Goal: Transaction & Acquisition: Purchase product/service

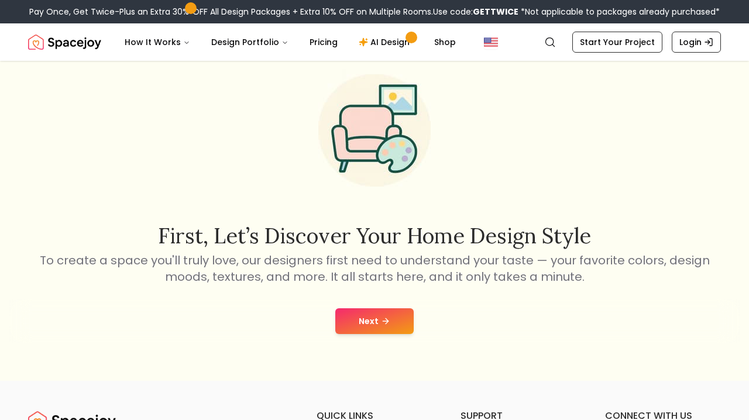
scroll to position [100, 0]
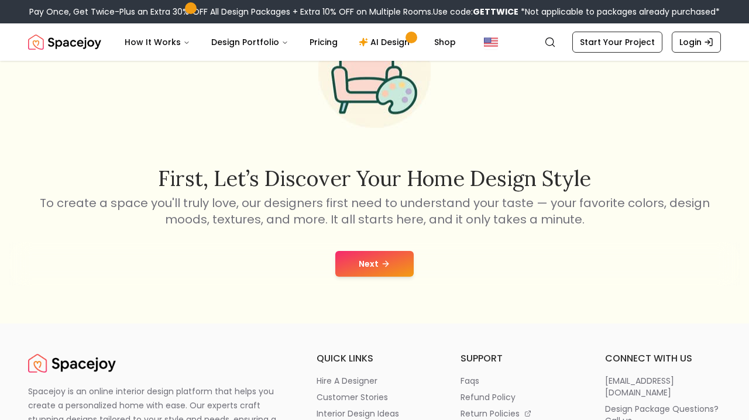
click at [370, 257] on button "Next" at bounding box center [374, 264] width 78 height 26
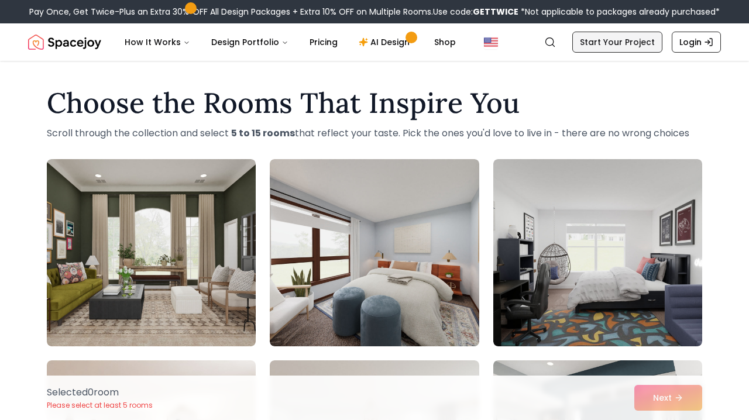
click at [635, 42] on link "Start Your Project" at bounding box center [617, 42] width 90 height 21
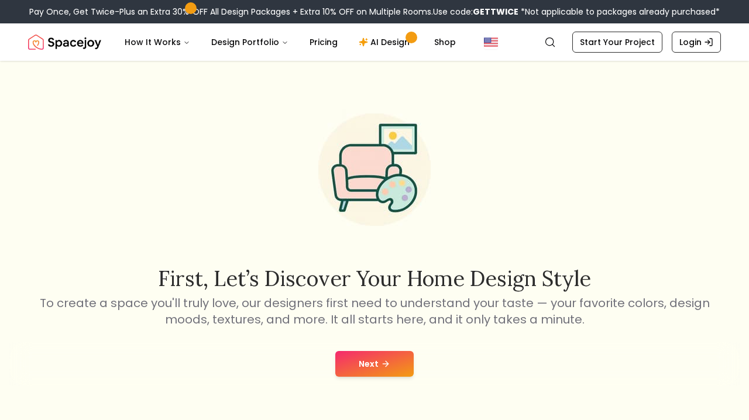
click at [372, 363] on button "Next" at bounding box center [374, 364] width 78 height 26
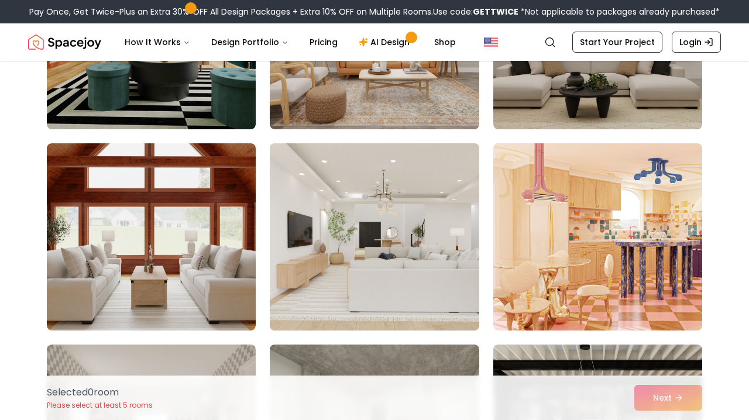
scroll to position [221, 0]
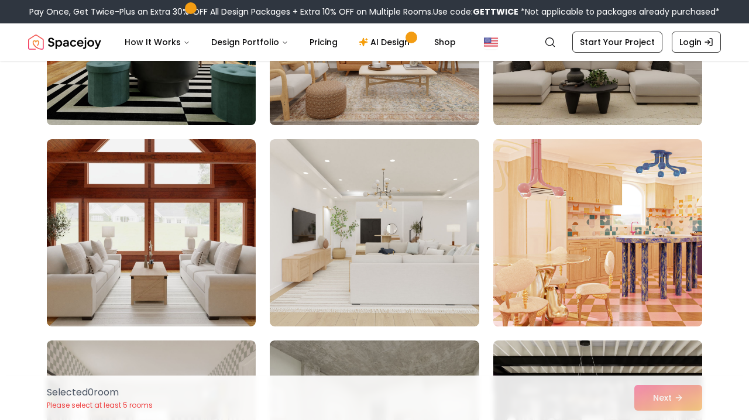
click at [514, 253] on img at bounding box center [597, 233] width 219 height 197
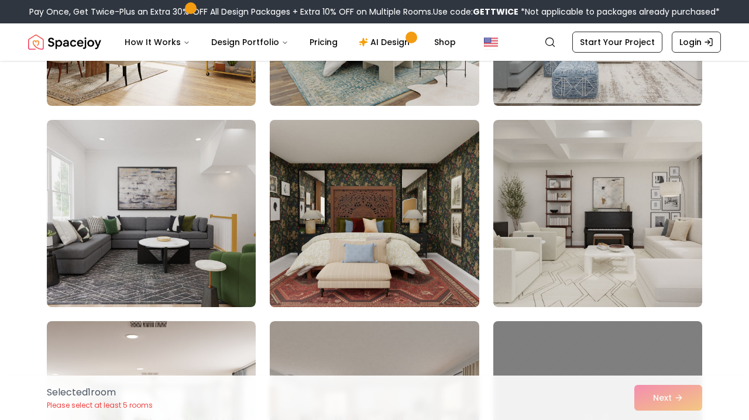
scroll to position [1055, 0]
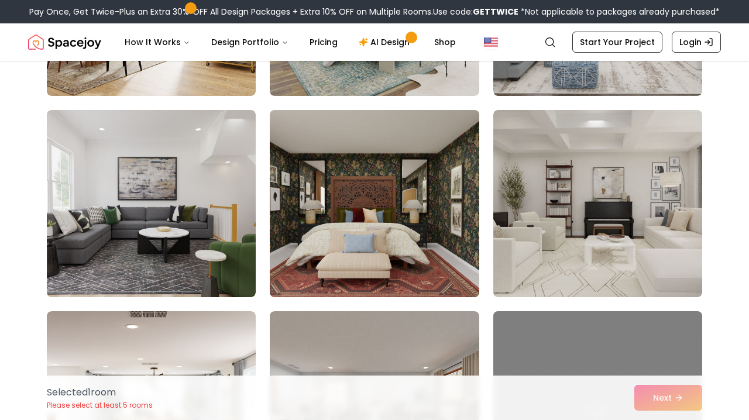
click at [407, 269] on img at bounding box center [373, 203] width 219 height 197
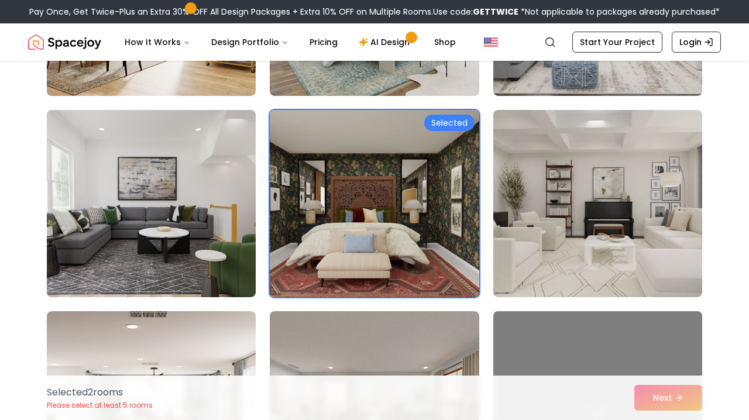
click at [407, 269] on img at bounding box center [373, 203] width 219 height 197
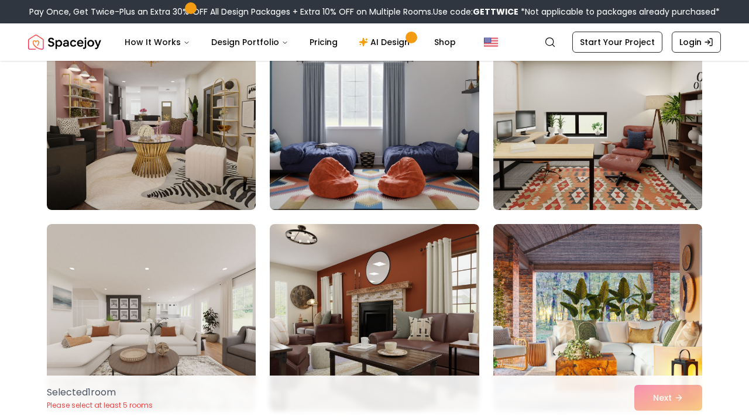
scroll to position [1747, 0]
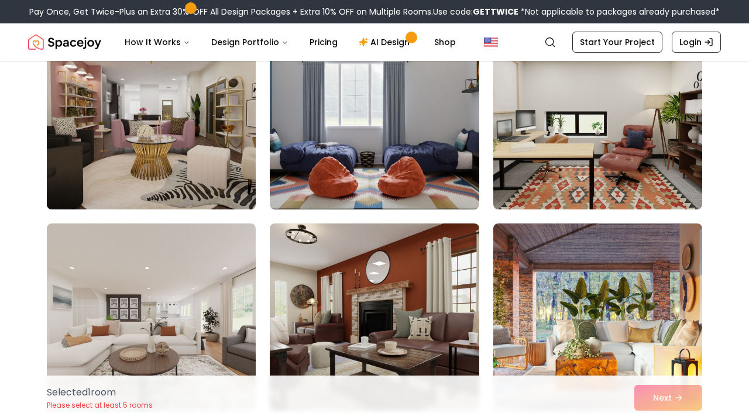
click at [193, 136] on img at bounding box center [151, 116] width 219 height 197
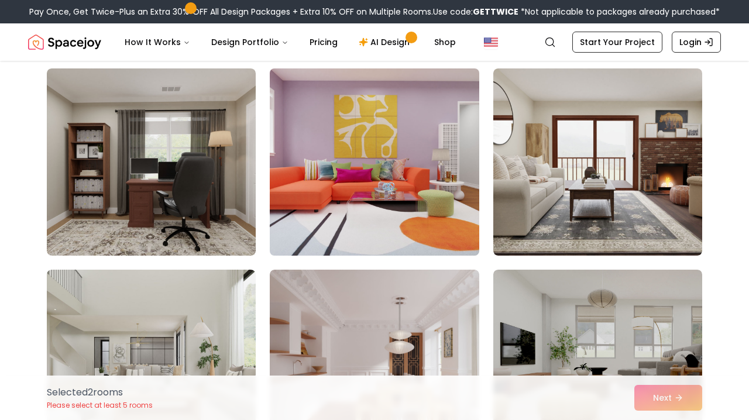
scroll to position [6129, 0]
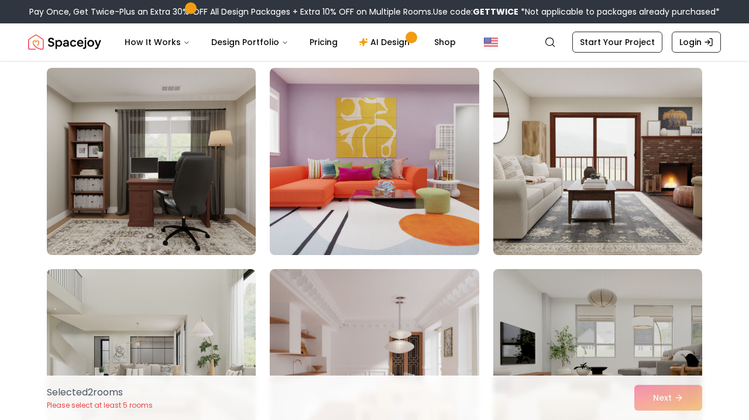
click at [541, 173] on img at bounding box center [597, 161] width 219 height 197
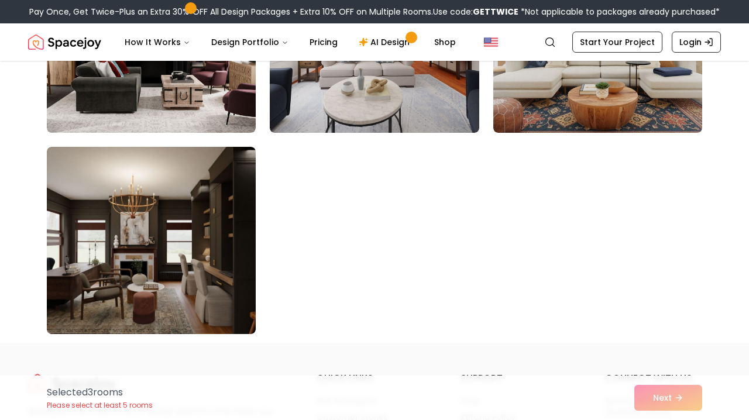
scroll to position [6670, 0]
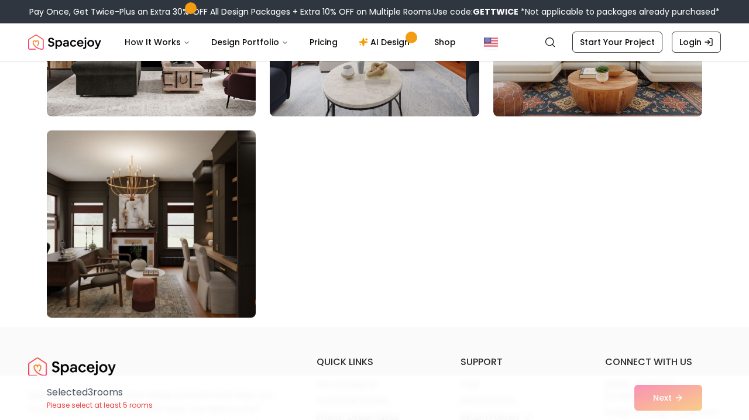
click at [240, 224] on img at bounding box center [151, 224] width 219 height 197
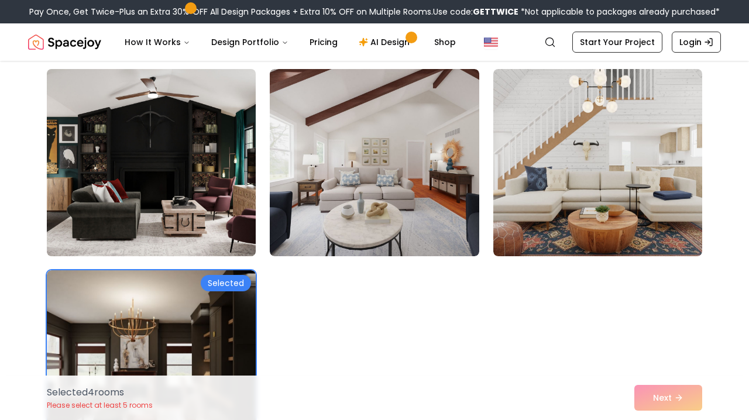
scroll to position [6524, 0]
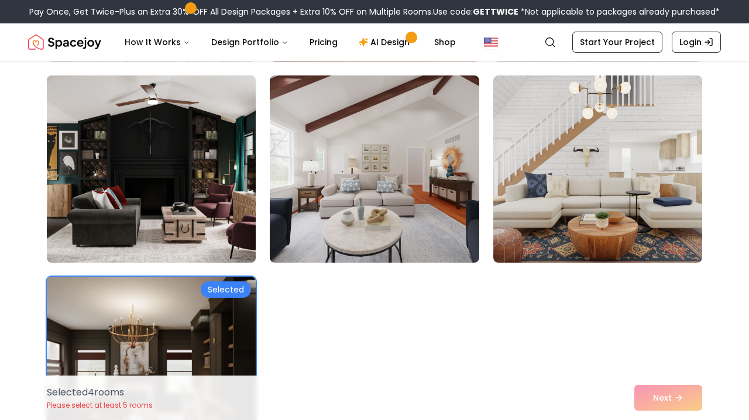
click at [240, 224] on img at bounding box center [151, 169] width 219 height 197
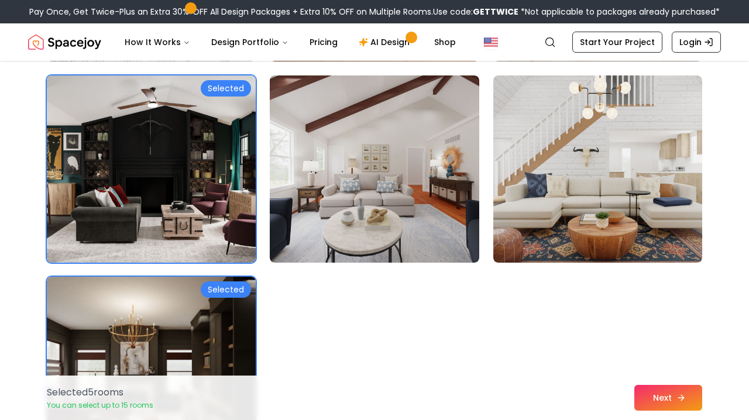
click at [637, 398] on button "Next" at bounding box center [668, 398] width 68 height 26
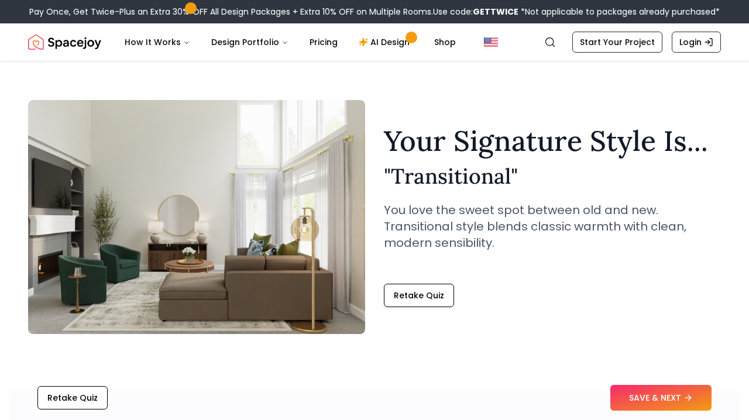
scroll to position [13, 0]
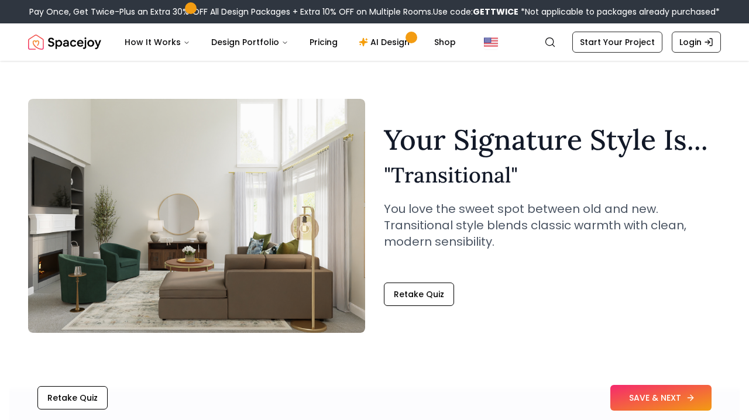
click at [644, 400] on button "SAVE & NEXT" at bounding box center [660, 398] width 101 height 26
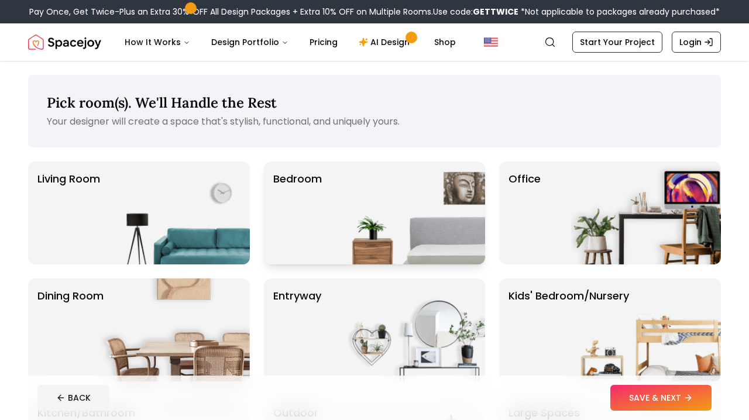
click at [435, 184] on img at bounding box center [410, 212] width 150 height 103
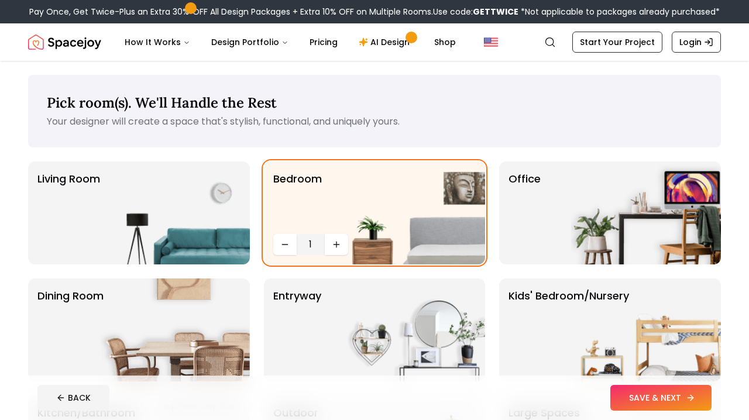
click at [645, 392] on button "SAVE & NEXT" at bounding box center [660, 398] width 101 height 26
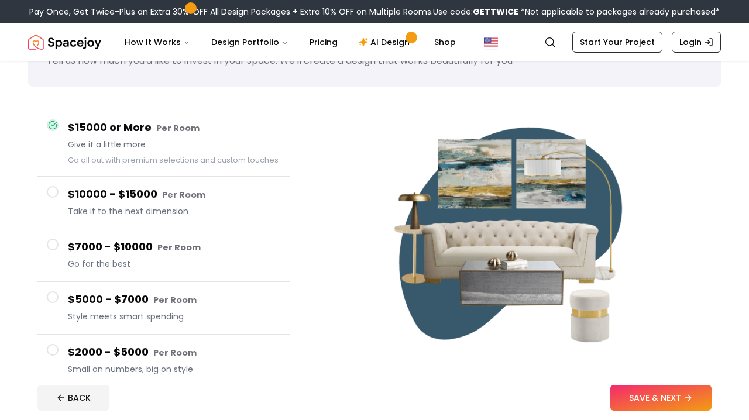
scroll to position [61, 0]
click at [639, 407] on button "SAVE & NEXT" at bounding box center [660, 398] width 101 height 26
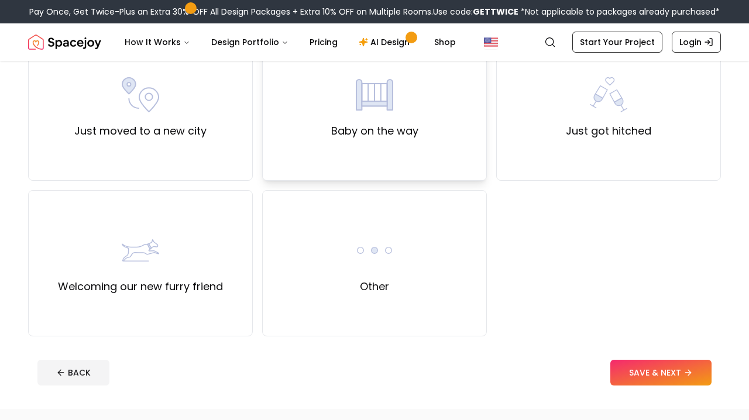
scroll to position [440, 0]
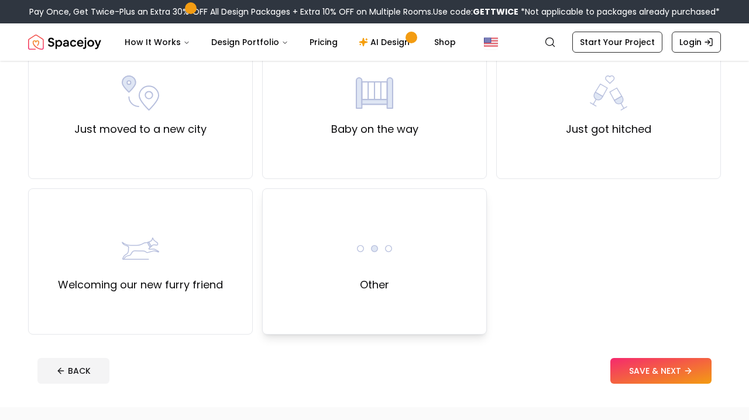
click at [379, 237] on img at bounding box center [374, 248] width 37 height 37
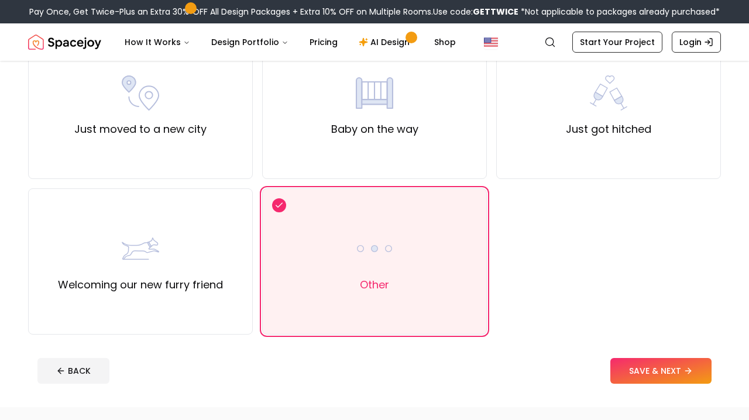
click at [655, 357] on footer "BACK SAVE & NEXT" at bounding box center [374, 371] width 693 height 44
click at [649, 364] on button "SAVE & NEXT" at bounding box center [660, 371] width 101 height 26
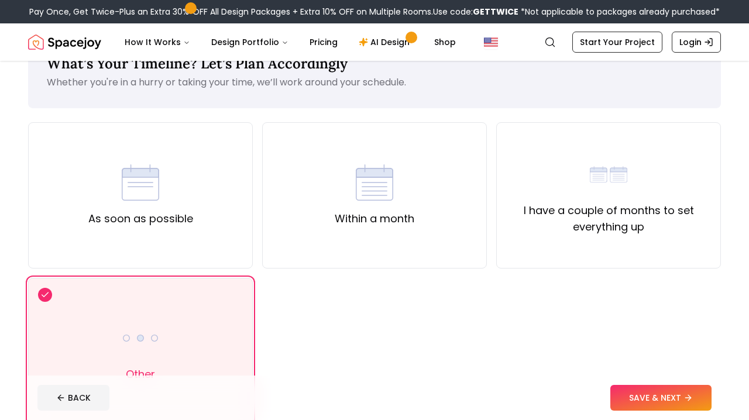
scroll to position [41, 0]
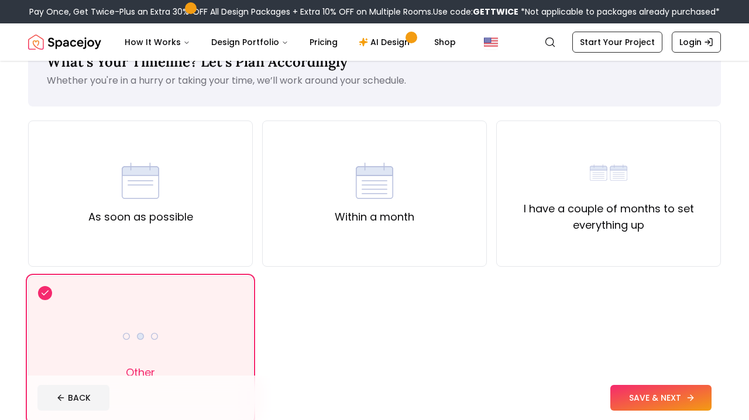
click at [651, 391] on button "SAVE & NEXT" at bounding box center [660, 398] width 101 height 26
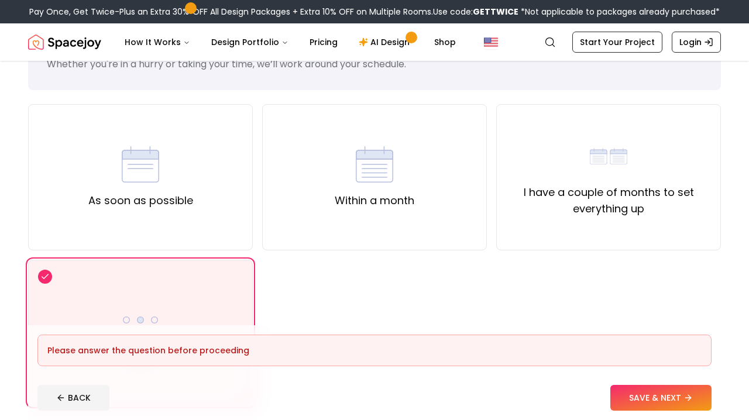
scroll to position [57, 0]
click at [551, 209] on label "I have a couple of months to set everything up" at bounding box center [608, 201] width 205 height 33
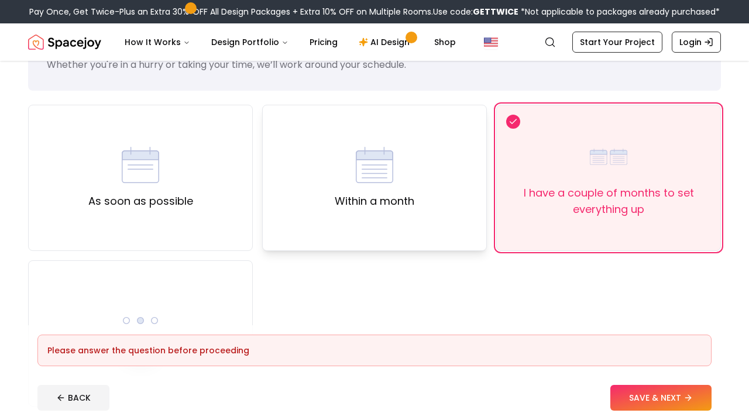
click at [428, 207] on div "Within a month" at bounding box center [374, 178] width 225 height 146
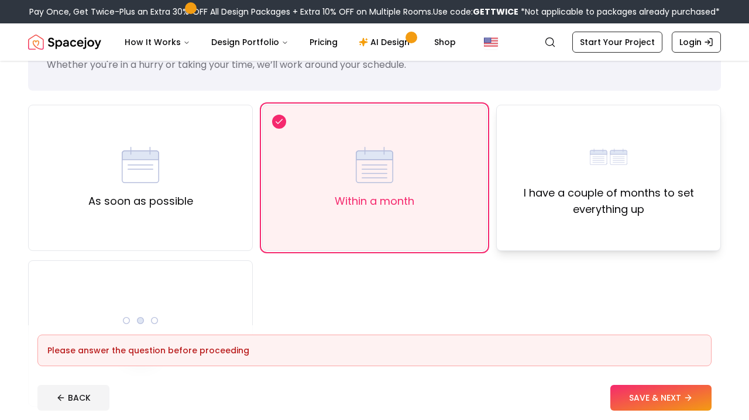
click at [543, 204] on label "I have a couple of months to set everything up" at bounding box center [608, 201] width 205 height 33
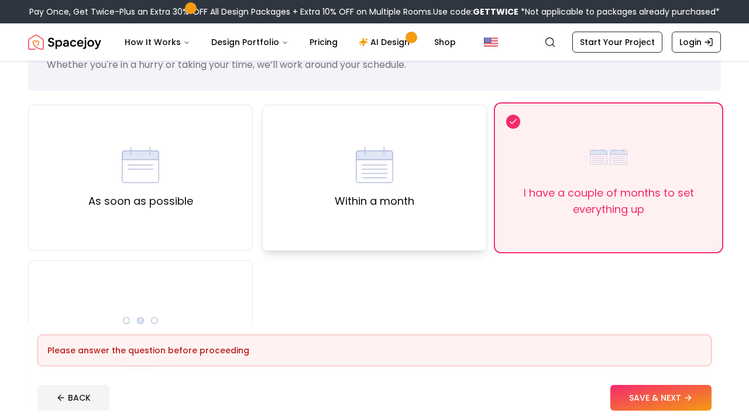
click at [385, 159] on img at bounding box center [374, 164] width 37 height 37
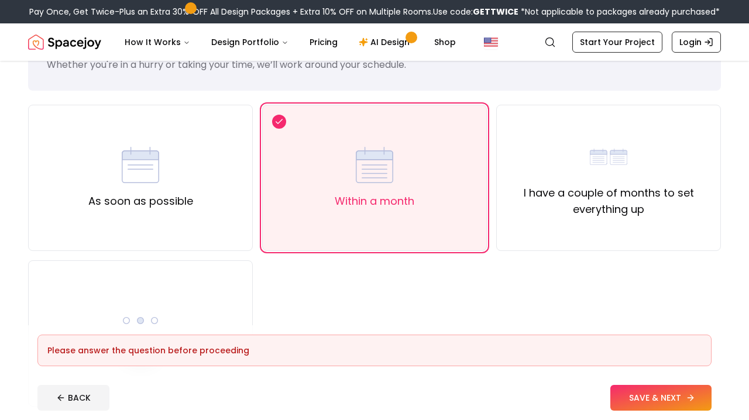
click at [643, 404] on button "SAVE & NEXT" at bounding box center [660, 398] width 101 height 26
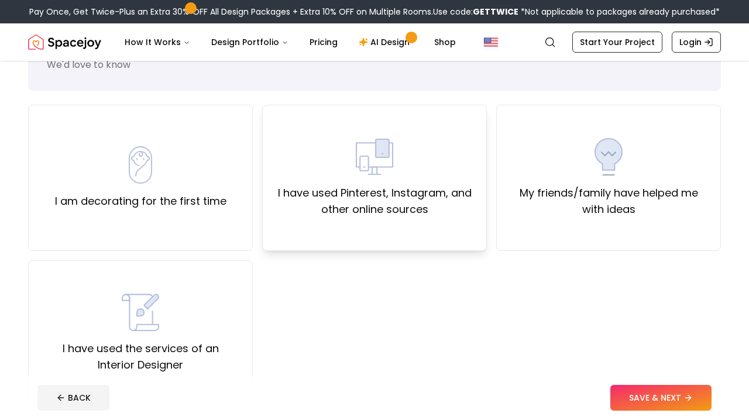
click at [407, 214] on label "I have used Pinterest, Instagram, and other online sources" at bounding box center [374, 201] width 205 height 33
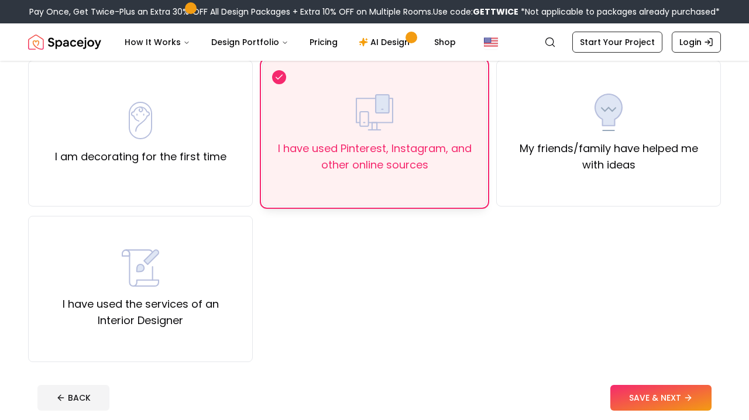
scroll to position [102, 0]
click at [618, 396] on button "SAVE & NEXT" at bounding box center [660, 398] width 101 height 26
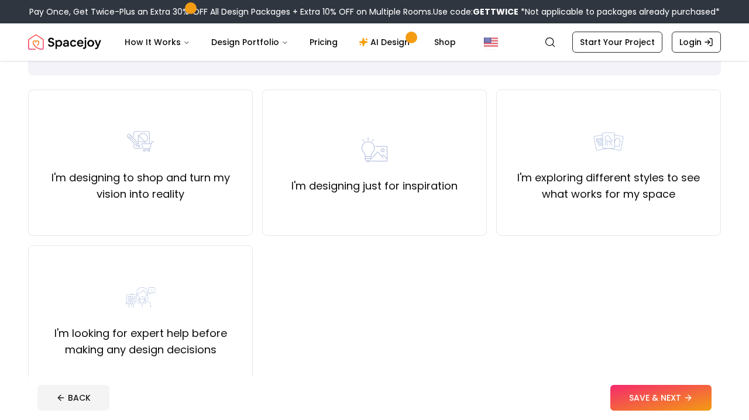
scroll to position [76, 0]
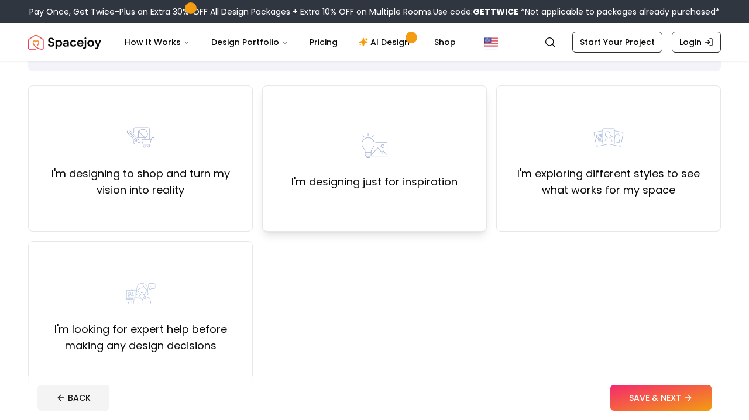
click at [291, 182] on label "I'm designing just for inspiration" at bounding box center [374, 182] width 166 height 16
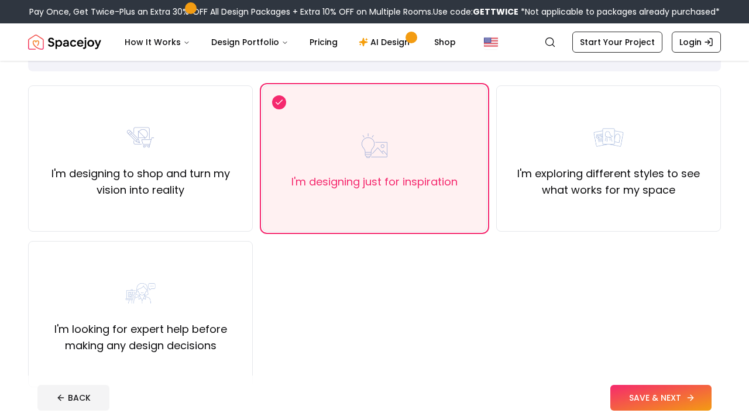
click at [641, 404] on button "SAVE & NEXT" at bounding box center [660, 398] width 101 height 26
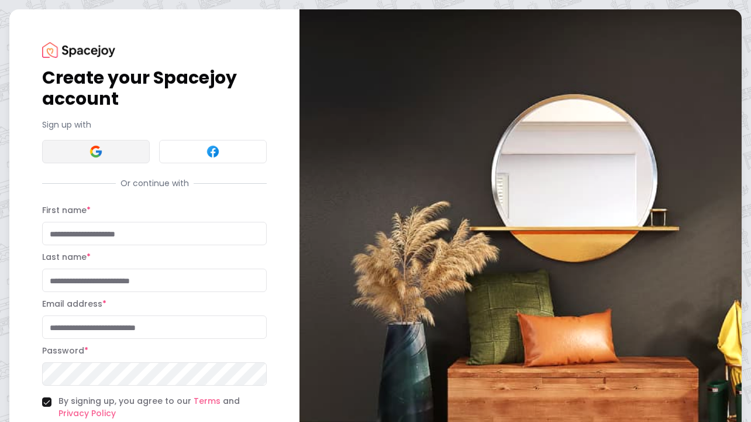
click at [119, 155] on button at bounding box center [96, 151] width 108 height 23
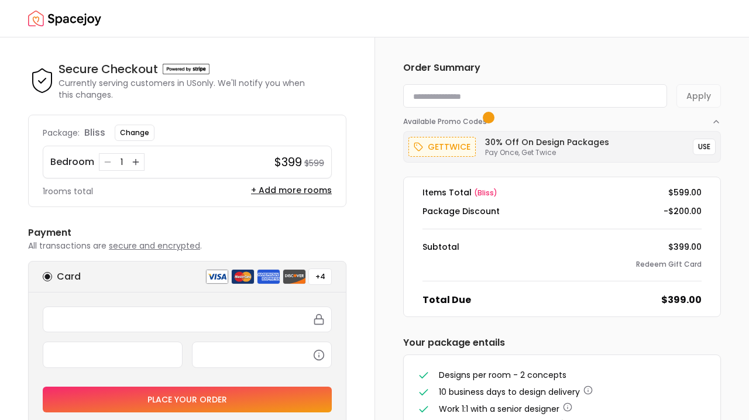
click at [62, 22] on img "Spacejoy" at bounding box center [64, 18] width 73 height 23
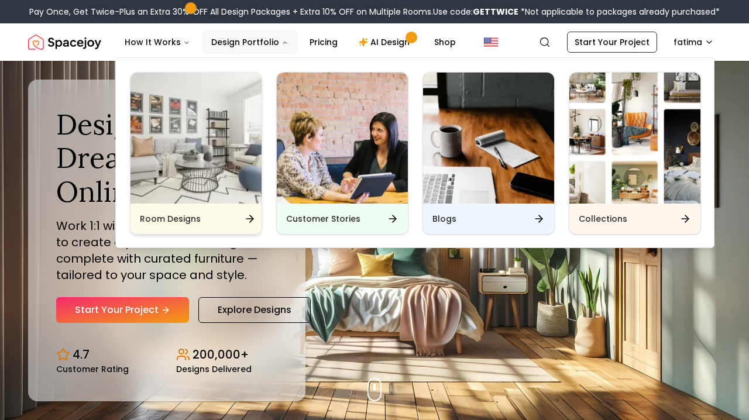
click at [238, 163] on img "Main" at bounding box center [195, 138] width 131 height 131
